Goal: Task Accomplishment & Management: Use online tool/utility

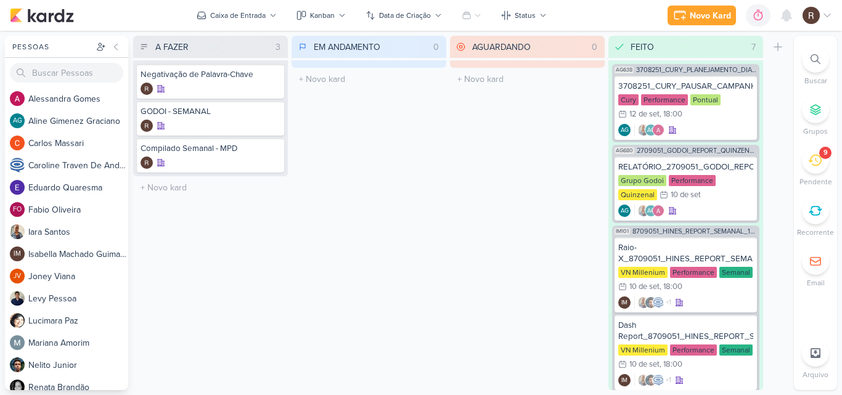
click at [819, 158] on icon at bounding box center [815, 160] width 14 height 14
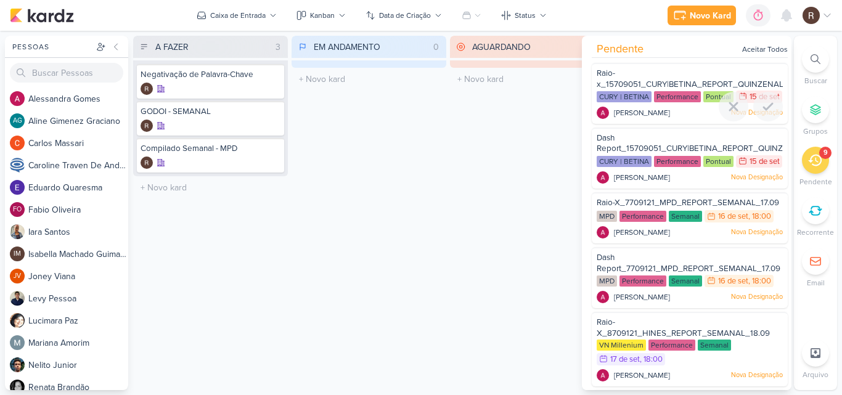
click at [669, 78] on div "Raio-x_15709051_CURY|BETINA_REPORT_QUINZENAL_16.09" at bounding box center [690, 79] width 186 height 23
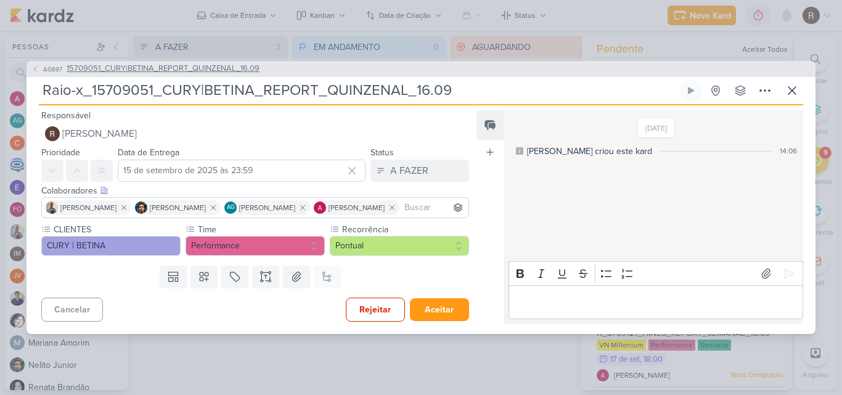
click at [222, 65] on span "15709051_CURY|BETINA_REPORT_QUINZENAL_16.09" at bounding box center [163, 69] width 193 height 12
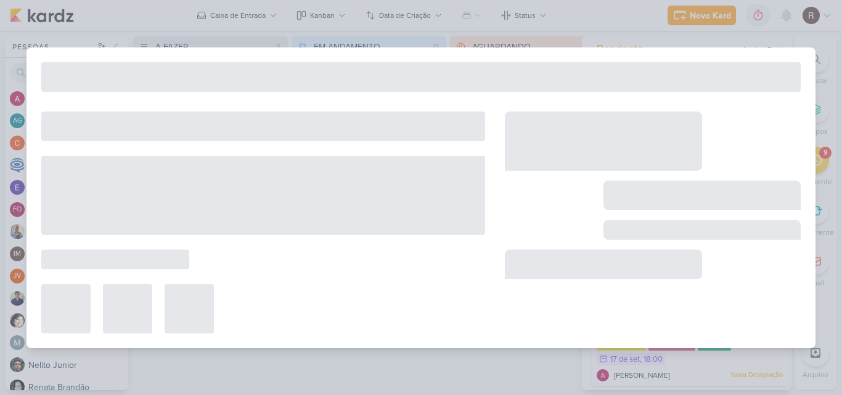
type input "15709051_CURY|BETINA_REPORT_QUINZENAL_16.09"
type input "16 de setembro de 2025 às 11:00"
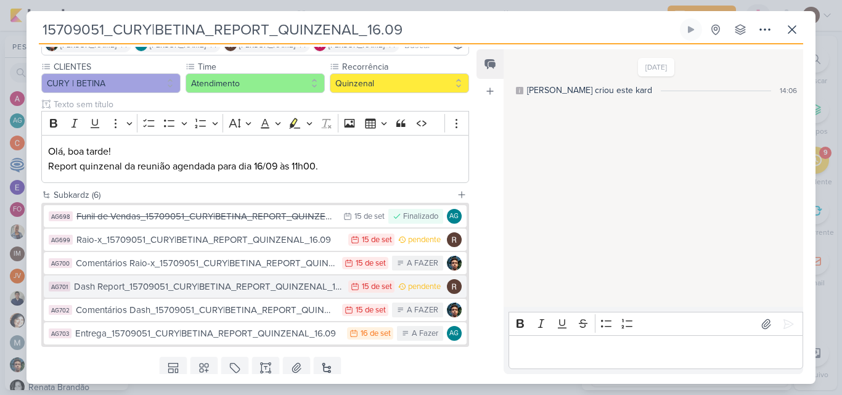
scroll to position [123, 0]
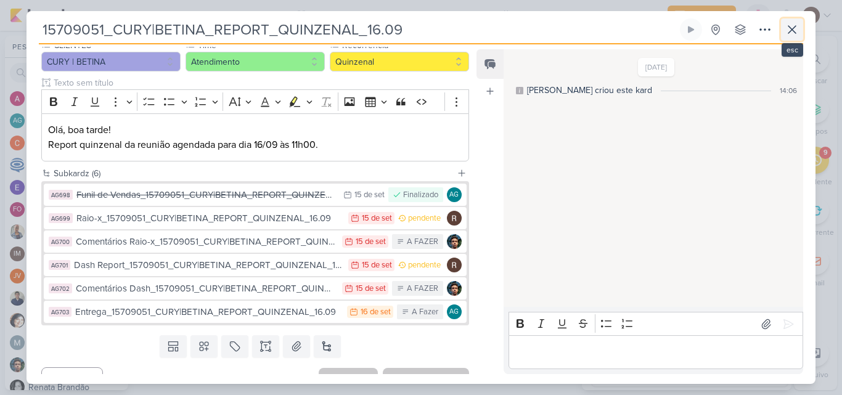
click at [791, 26] on icon at bounding box center [792, 29] width 15 height 15
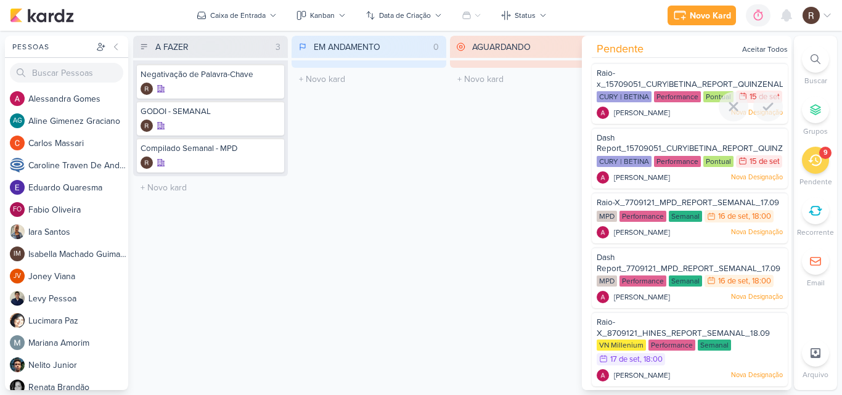
click at [653, 72] on div "Raio-x_15709051_CURY|BETINA_REPORT_QUINZENAL_16.09" at bounding box center [690, 79] width 186 height 23
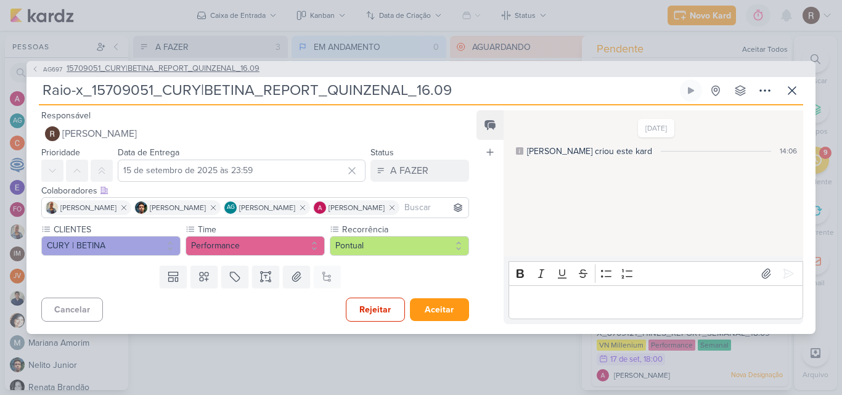
click at [202, 71] on span "15709051_CURY|BETINA_REPORT_QUINZENAL_16.09" at bounding box center [163, 69] width 193 height 12
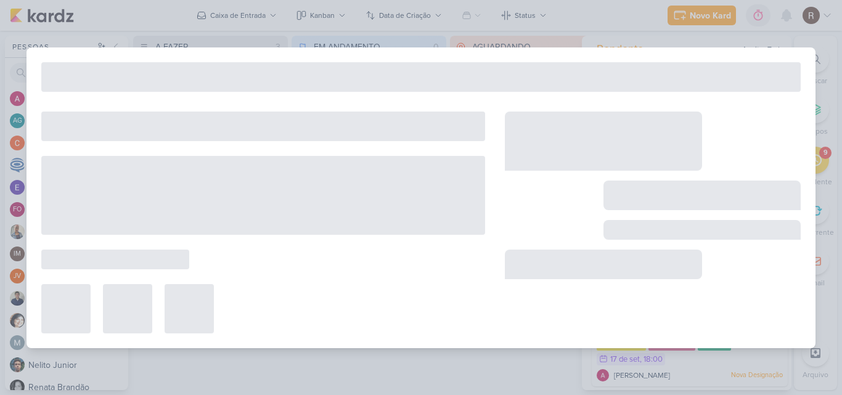
type input "15709051_CURY|BETINA_REPORT_QUINZENAL_16.09"
type input "16 de setembro de 2025 às 11:00"
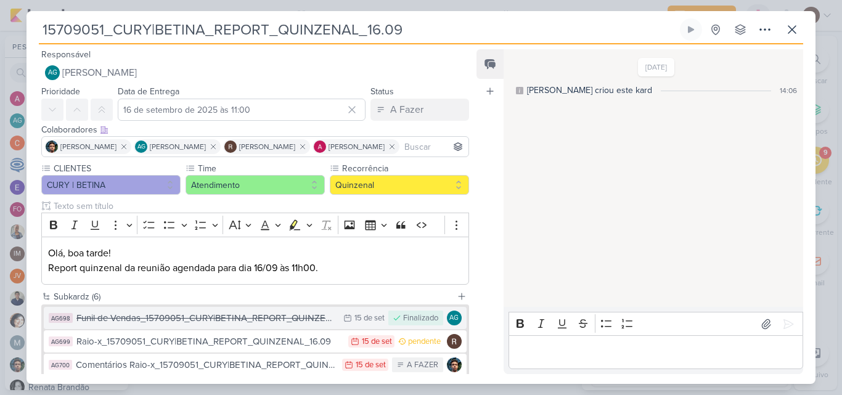
click at [271, 313] on div "Funil de Vendas_15709051_CURY|BETINA_REPORT_QUINZENAL_16.09" at bounding box center [206, 318] width 261 height 14
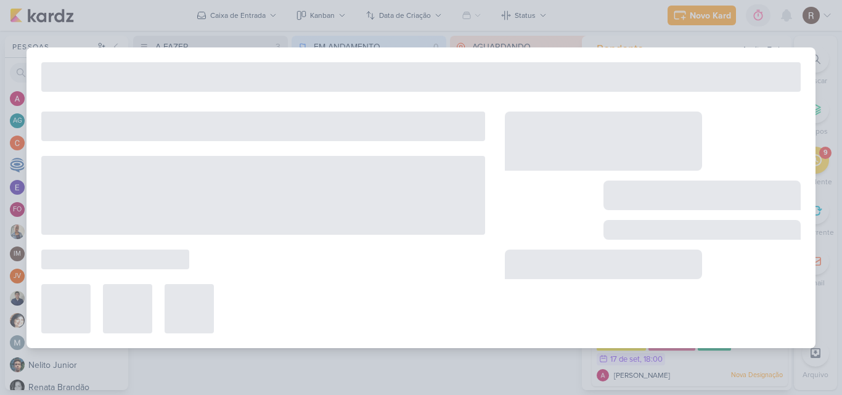
type input "Funil de Vendas_15709051_CURY|BETINA_REPORT_QUINZENAL_16.09"
type input "15 de setembro de 2025 às 23:59"
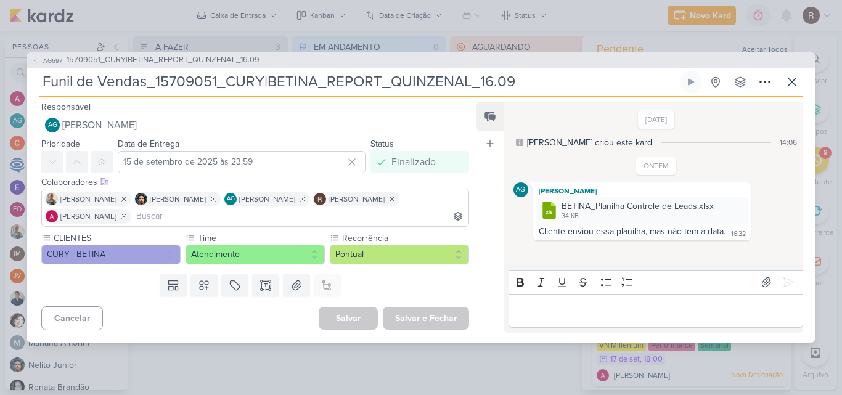
click at [166, 59] on span "15709051_CURY|BETINA_REPORT_QUINZENAL_16.09" at bounding box center [163, 60] width 193 height 12
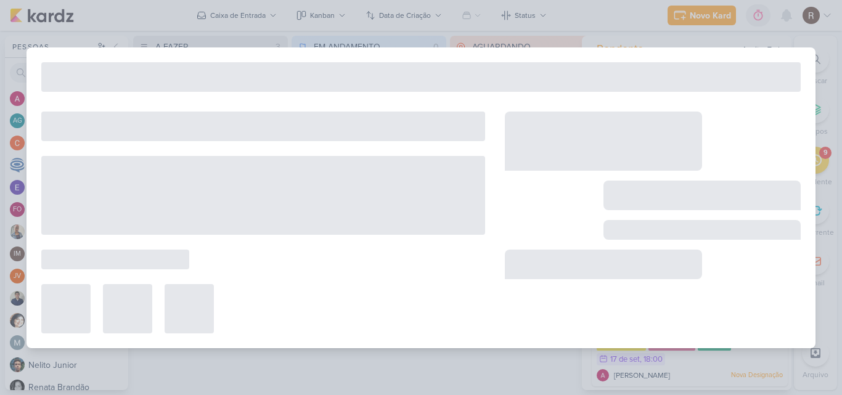
type input "15709051_CURY|BETINA_REPORT_QUINZENAL_16.09"
type input "16 de setembro de 2025 às 11:00"
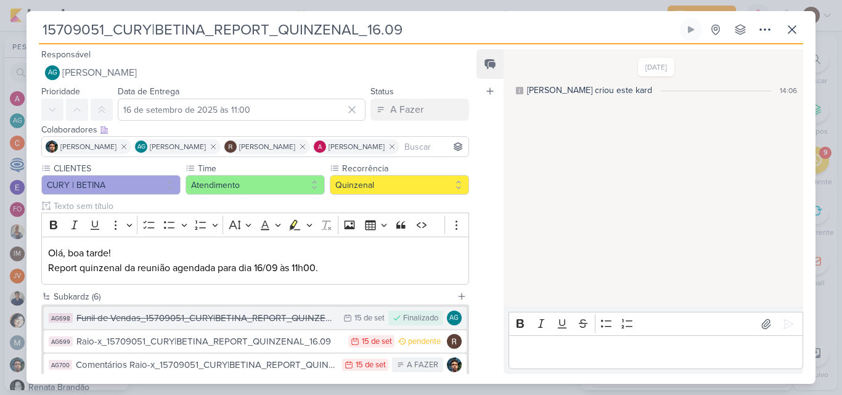
click at [299, 323] on div "Funil de Vendas_15709051_CURY|BETINA_REPORT_QUINZENAL_16.09" at bounding box center [206, 318] width 261 height 14
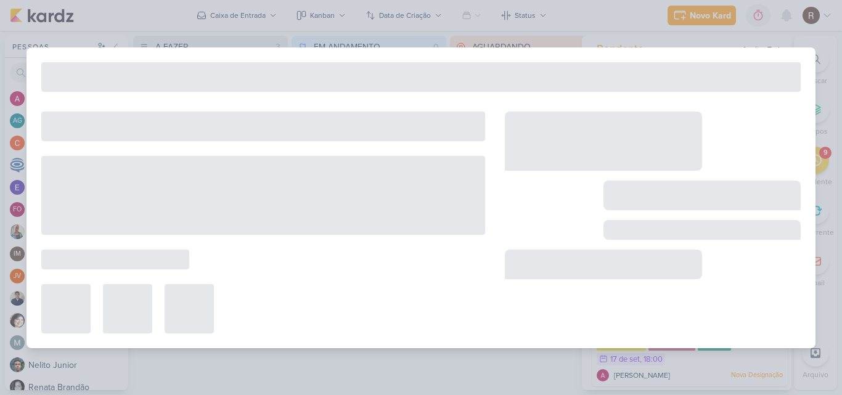
type input "Funil de Vendas_15709051_CURY|BETINA_REPORT_QUINZENAL_16.09"
type input "15 de setembro de 2025 às 23:59"
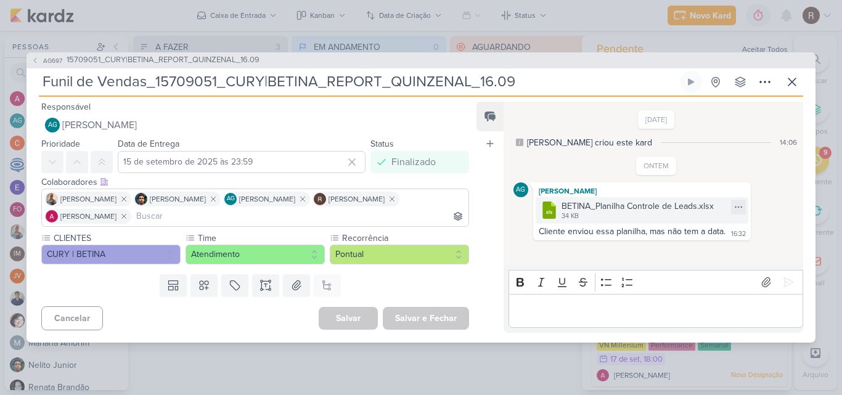
click at [608, 211] on div "BETINA_Planilha Controle de Leads.xlsx" at bounding box center [638, 206] width 152 height 13
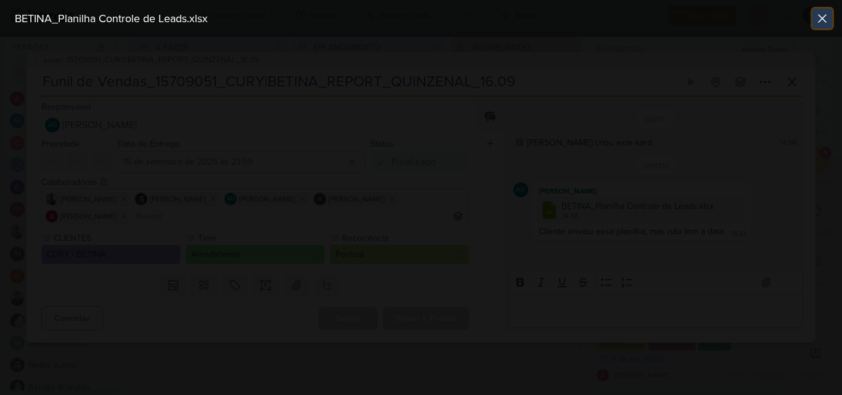
click at [819, 15] on icon at bounding box center [822, 18] width 7 height 7
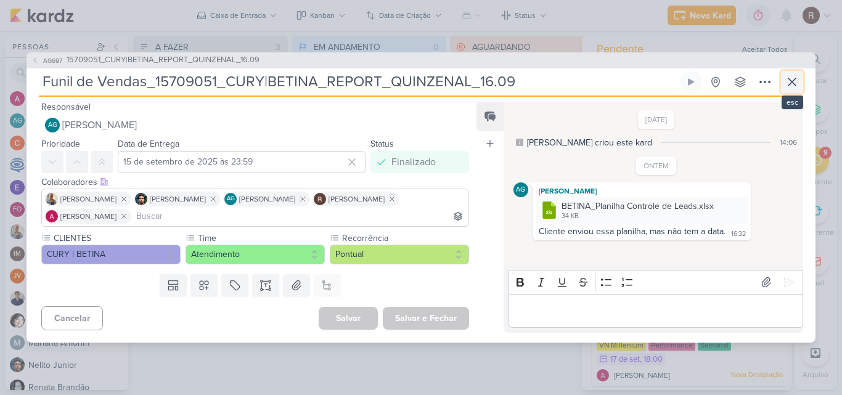
click at [784, 78] on button at bounding box center [792, 82] width 22 height 22
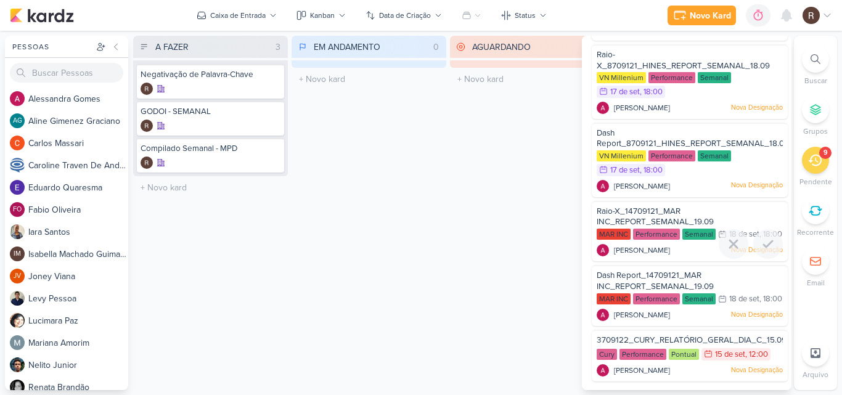
scroll to position [322, 0]
click at [673, 350] on div "Pontual" at bounding box center [684, 354] width 30 height 11
